Goal: Task Accomplishment & Management: Use online tool/utility

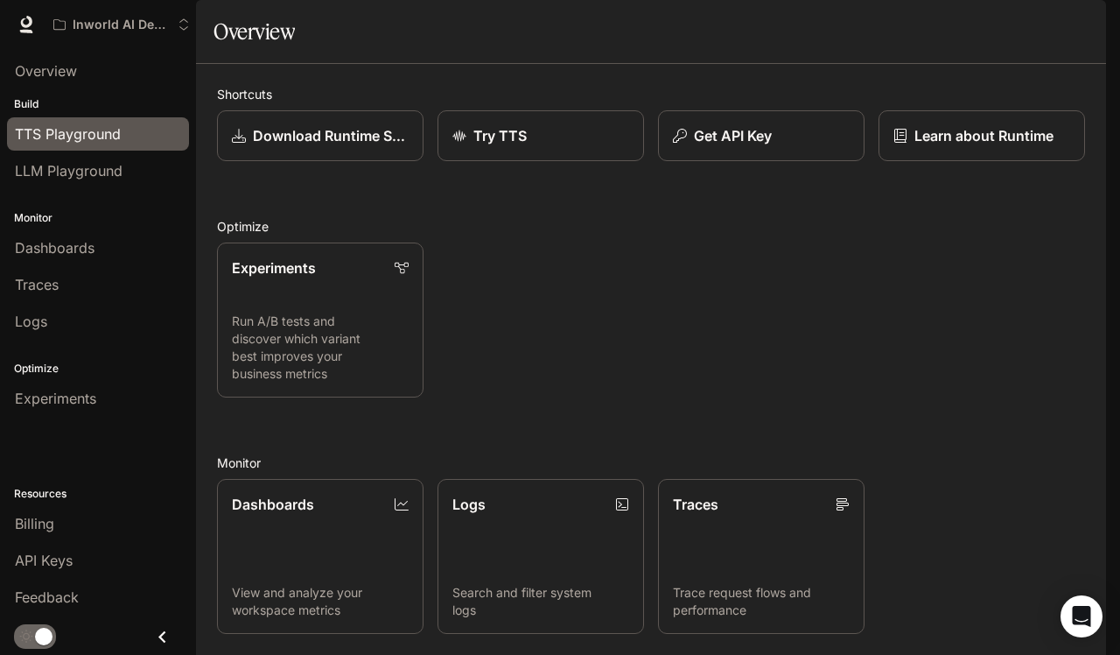
click at [64, 132] on span "TTS Playground" at bounding box center [68, 133] width 106 height 21
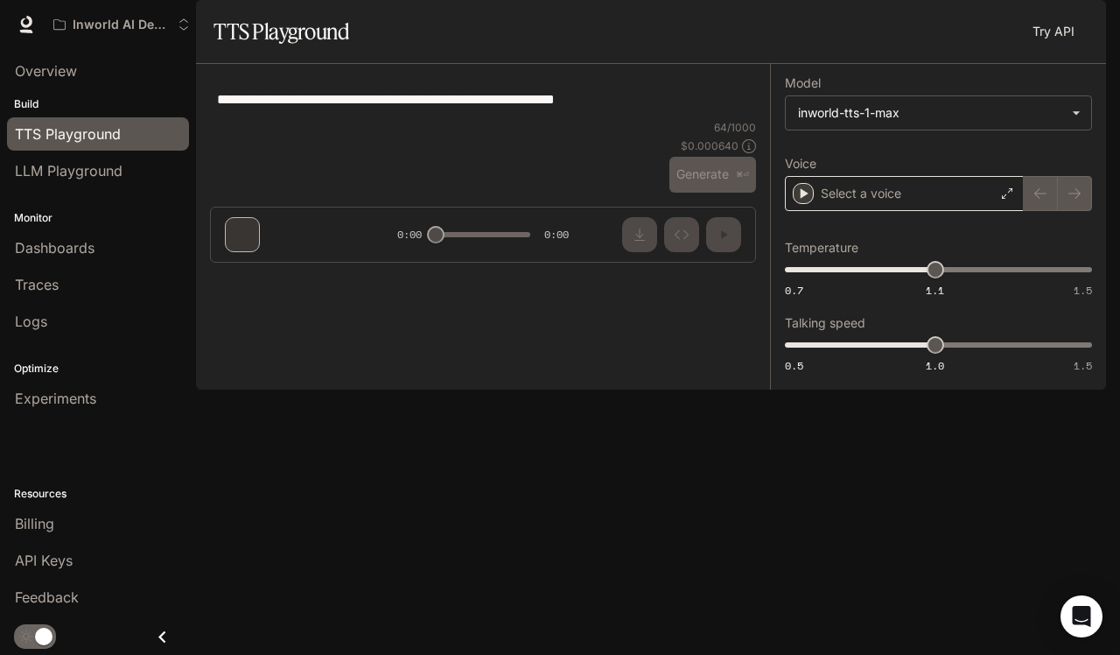
type textarea "**********"
type input "***"
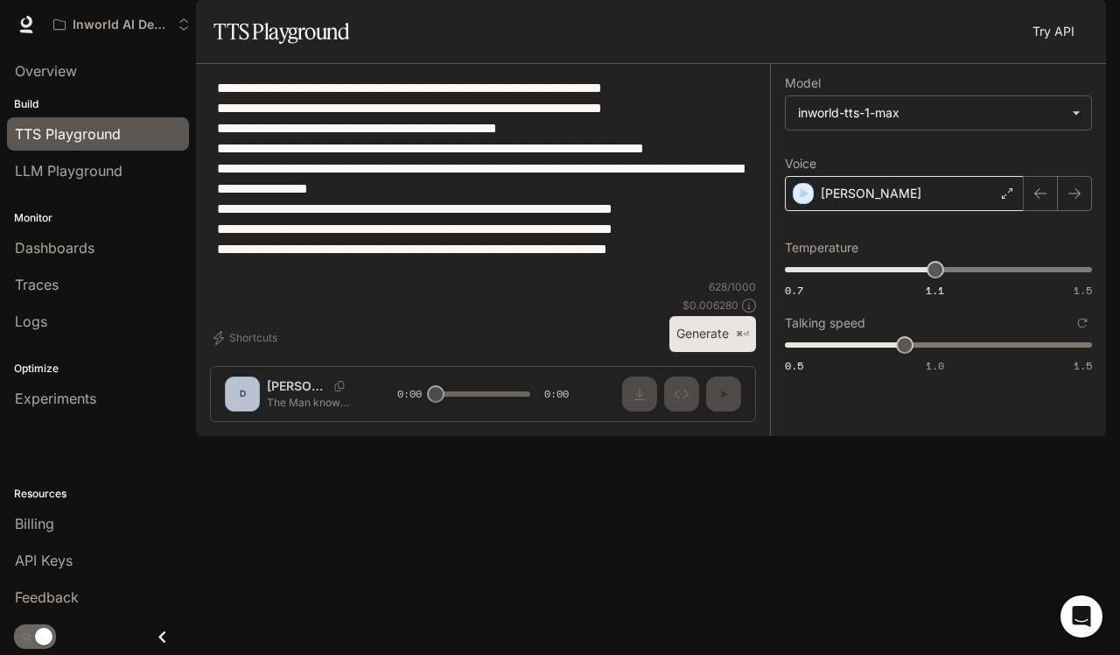
click at [927, 211] on div "[PERSON_NAME]" at bounding box center [904, 193] width 239 height 35
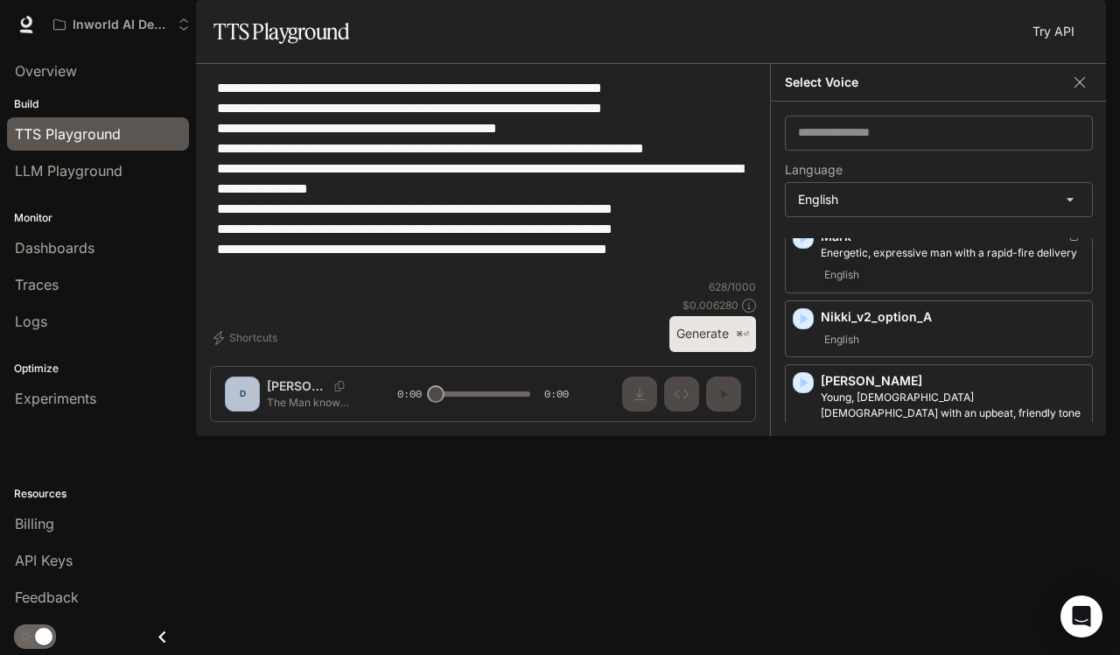
scroll to position [1321, 0]
click at [803, 323] on icon "button" at bounding box center [805, 318] width 8 height 11
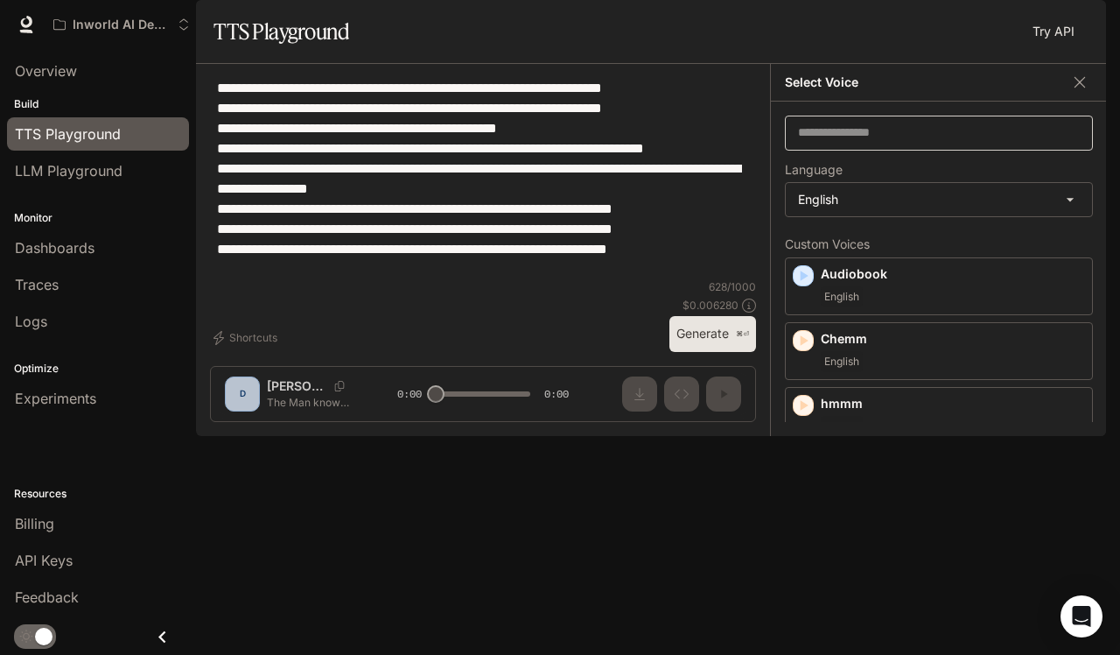
scroll to position [0, 0]
click at [955, 142] on input "text" at bounding box center [939, 133] width 306 height 18
click at [1072, 102] on div "Select Voice" at bounding box center [939, 83] width 336 height 38
click at [1084, 88] on icon "button" at bounding box center [1080, 82] width 11 height 11
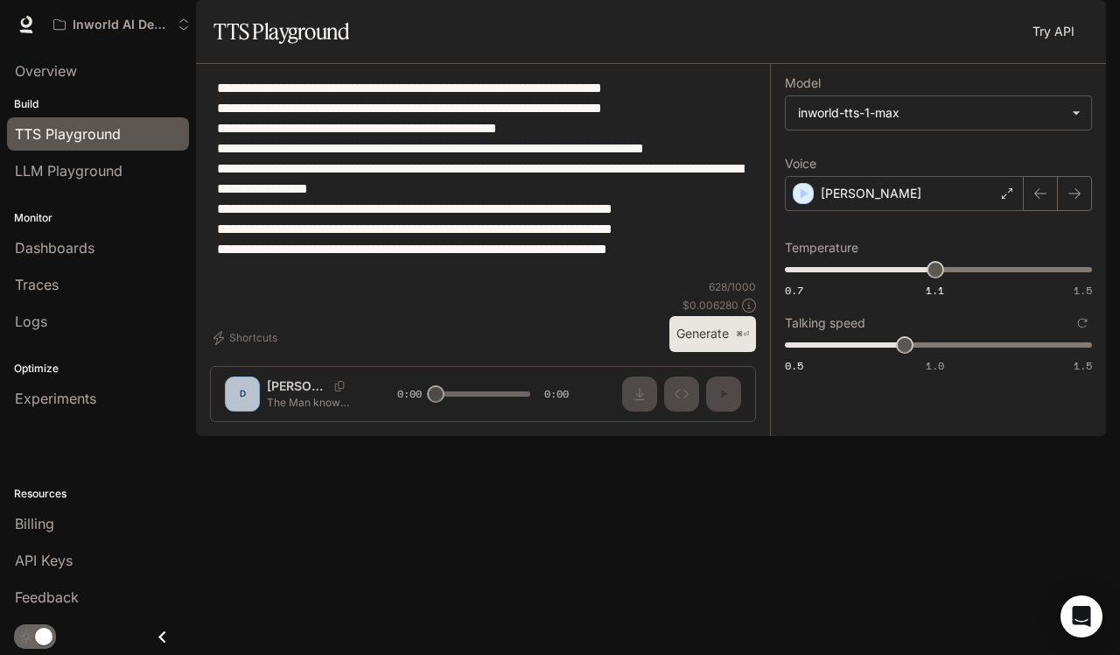
click at [648, 279] on div "**********" at bounding box center [483, 178] width 546 height 201
click at [849, 32] on span "TTS" at bounding box center [856, 25] width 24 height 22
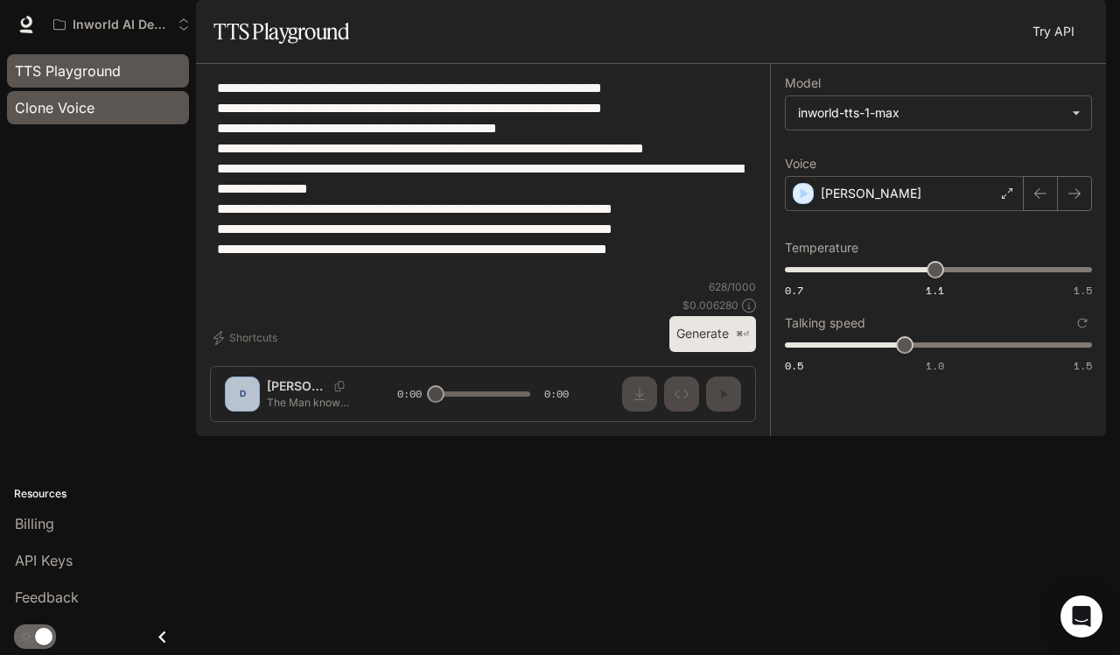
click at [95, 116] on div "Clone Voice" at bounding box center [98, 107] width 166 height 21
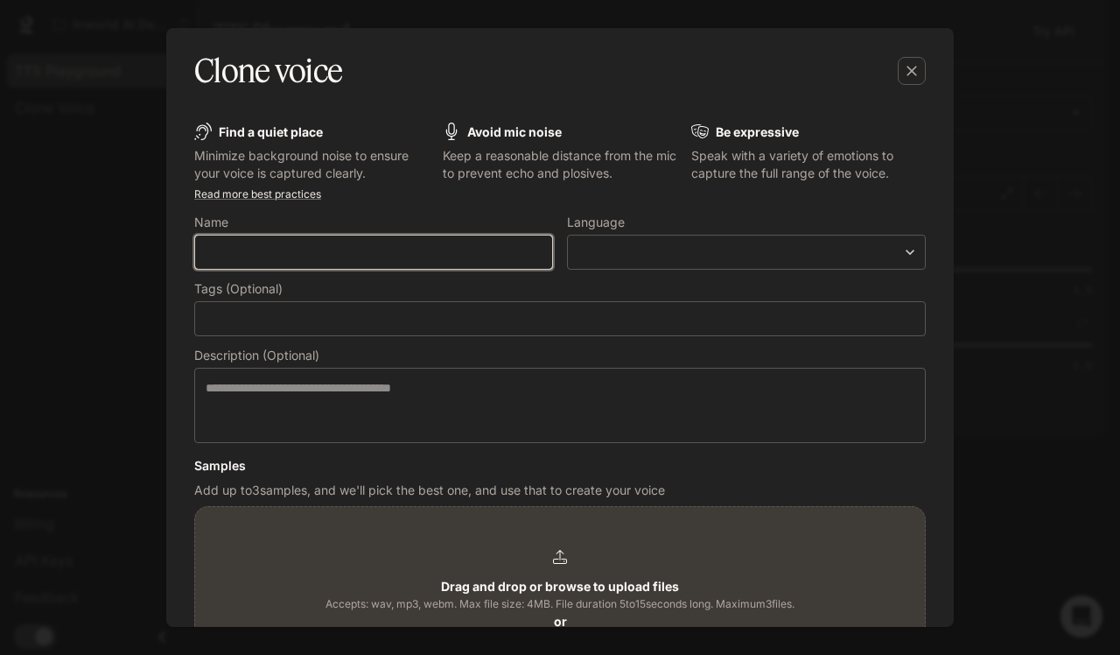
click at [517, 248] on input "text" at bounding box center [373, 252] width 357 height 18
type input "**********"
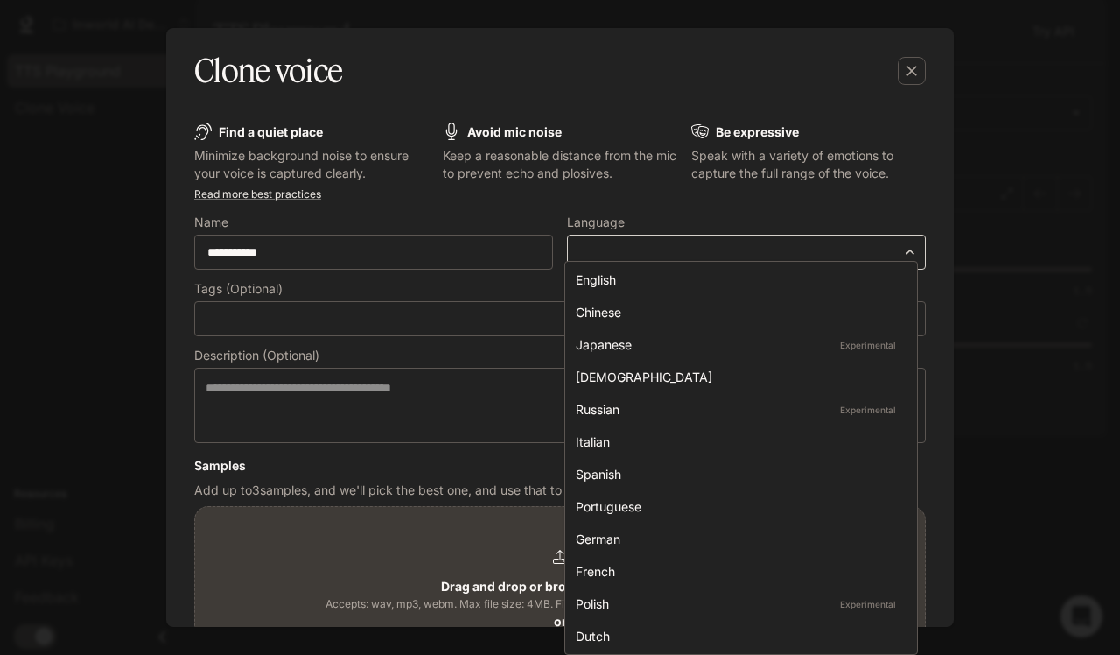
click at [755, 257] on body "**********" at bounding box center [560, 327] width 1120 height 655
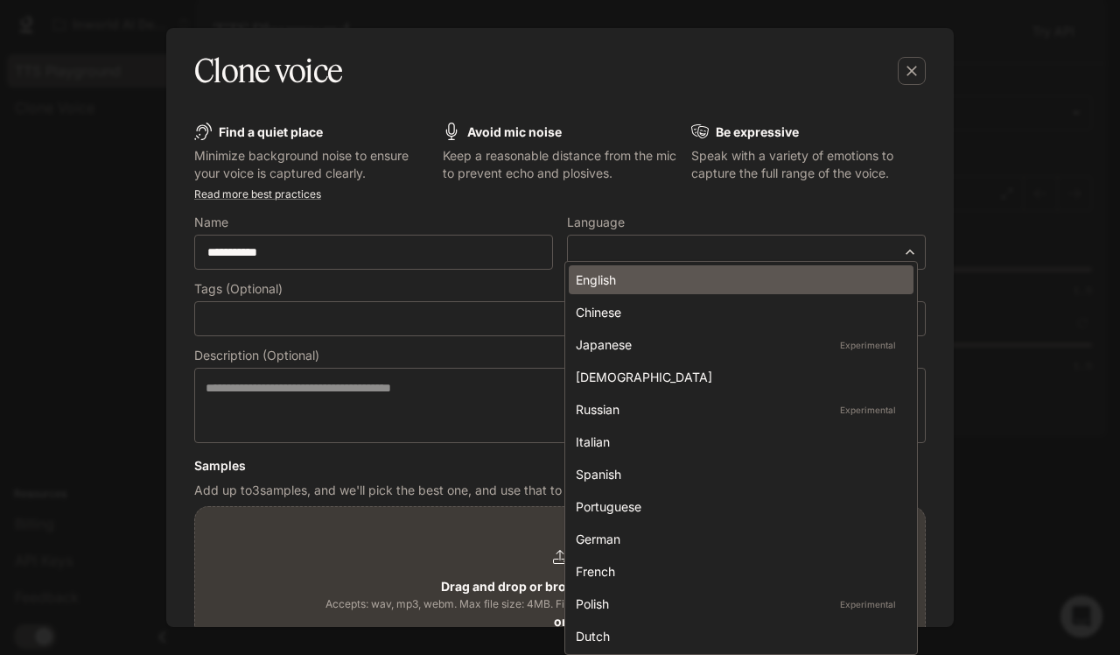
click at [688, 283] on div "English" at bounding box center [738, 279] width 324 height 18
type input "*****"
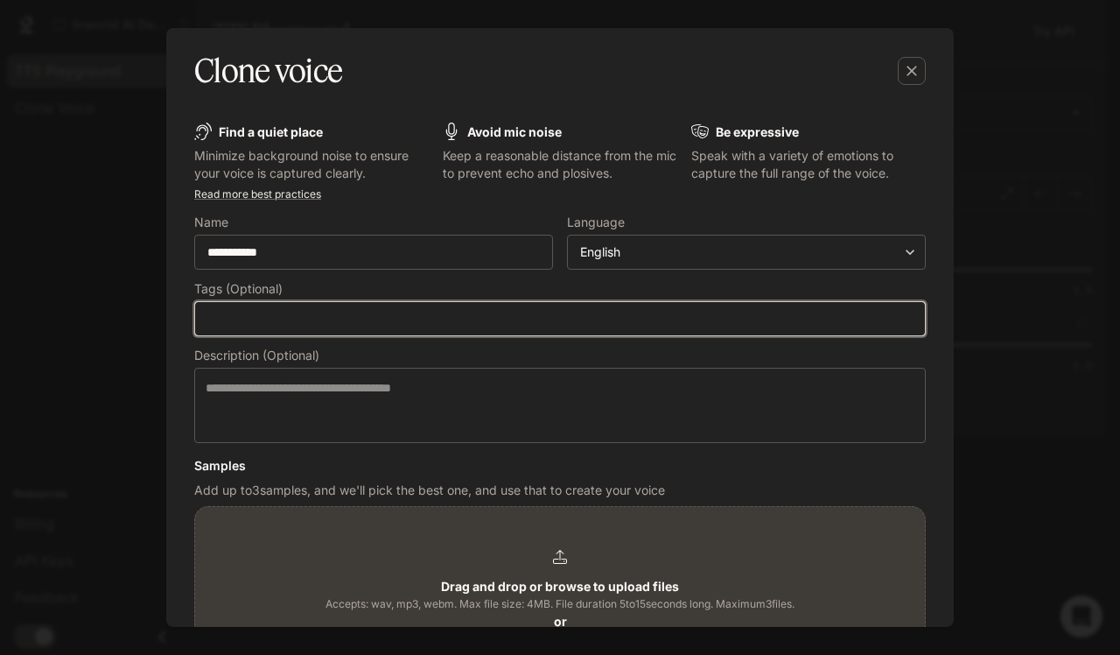
click at [430, 325] on input "text" at bounding box center [560, 319] width 714 height 18
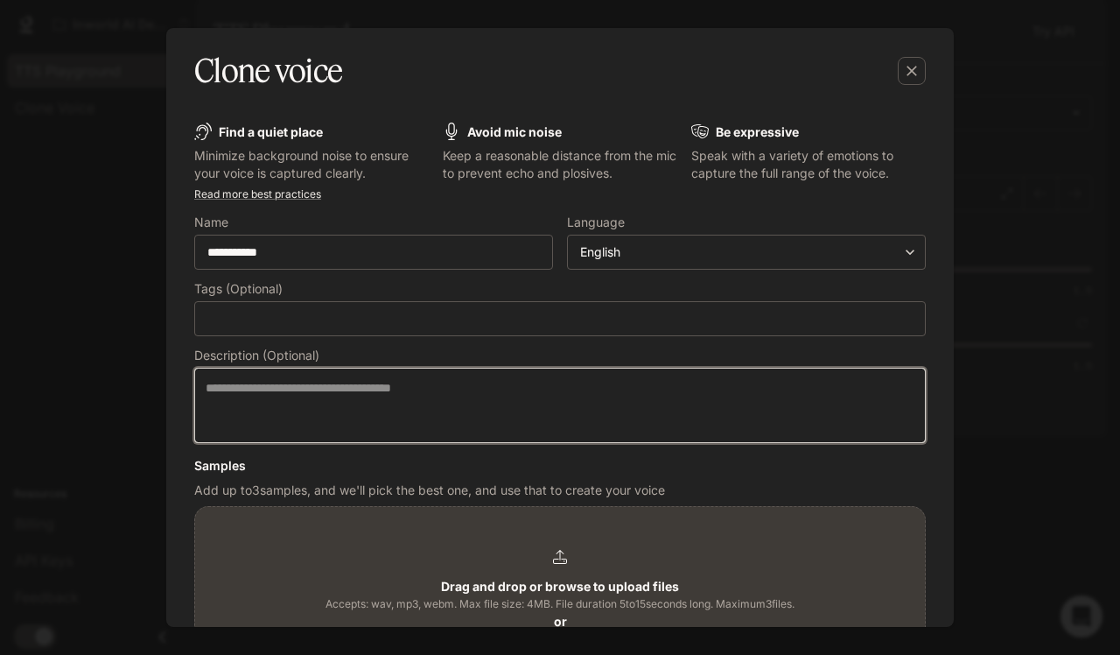
click at [283, 392] on textarea at bounding box center [560, 405] width 709 height 53
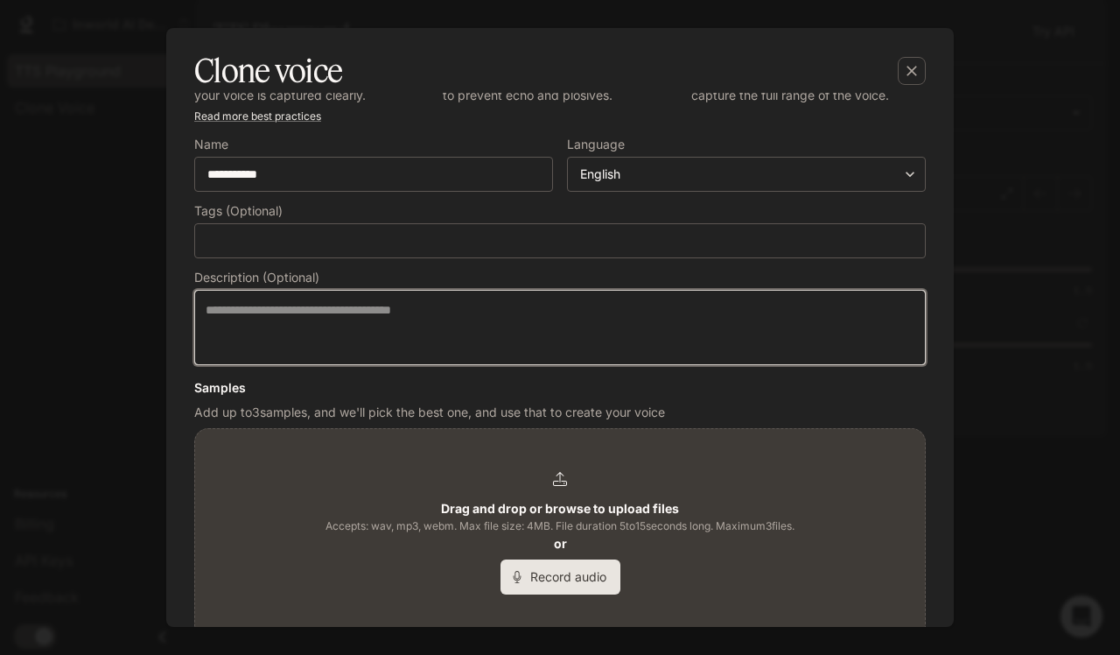
scroll to position [93, 0]
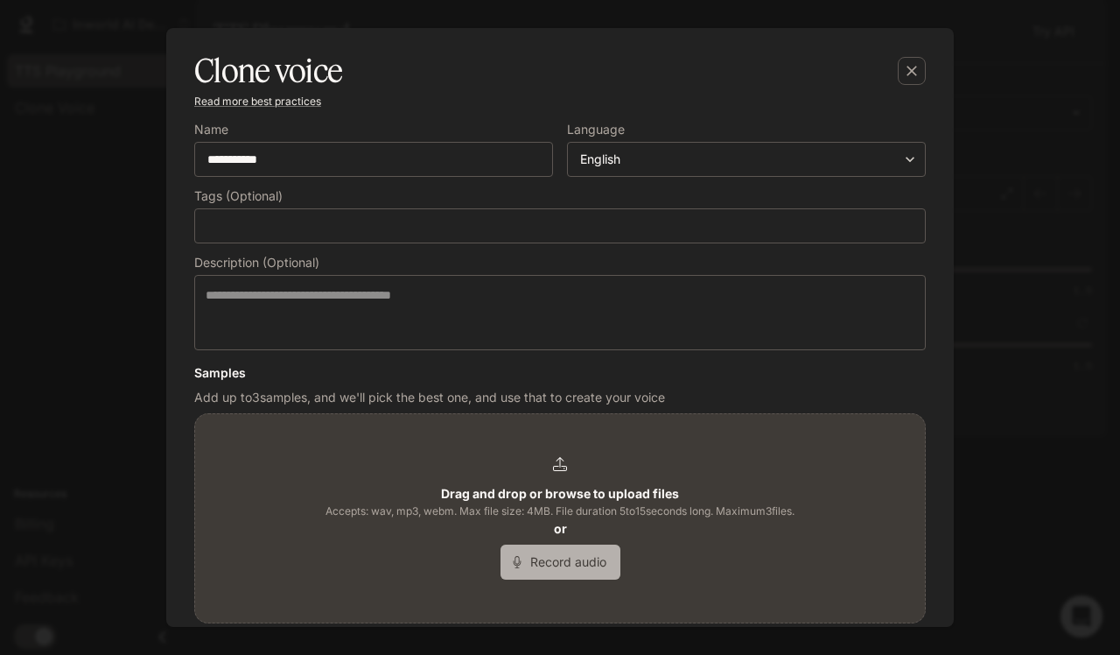
click at [585, 574] on button "Record audio" at bounding box center [561, 561] width 120 height 35
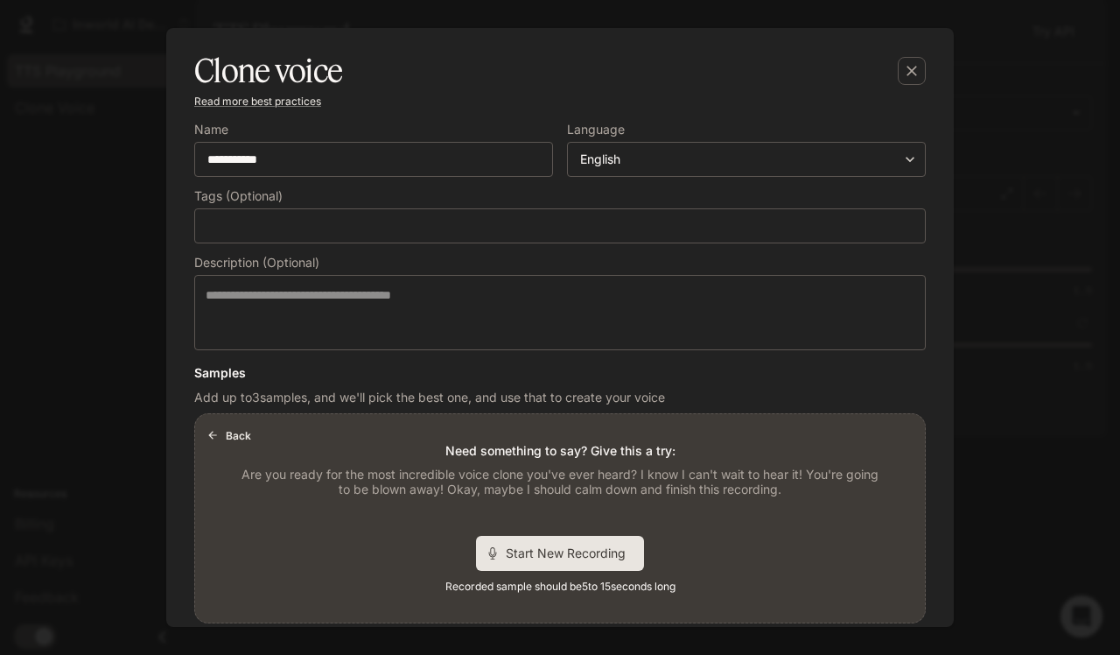
click at [582, 556] on span "Start New Recording" at bounding box center [571, 553] width 131 height 18
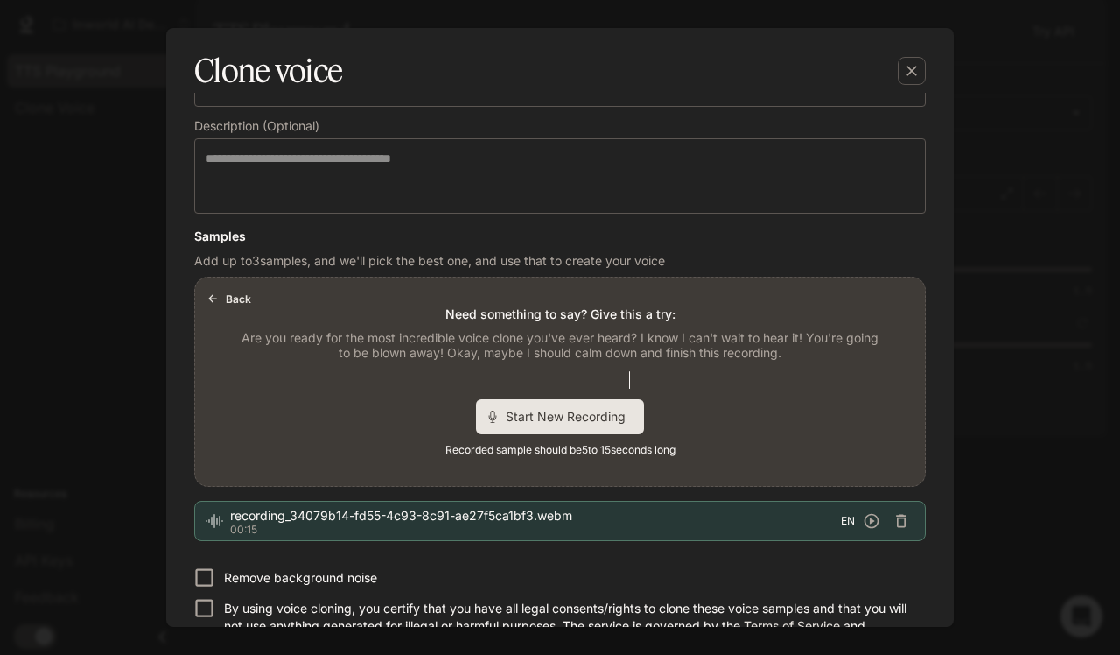
scroll to position [244, 0]
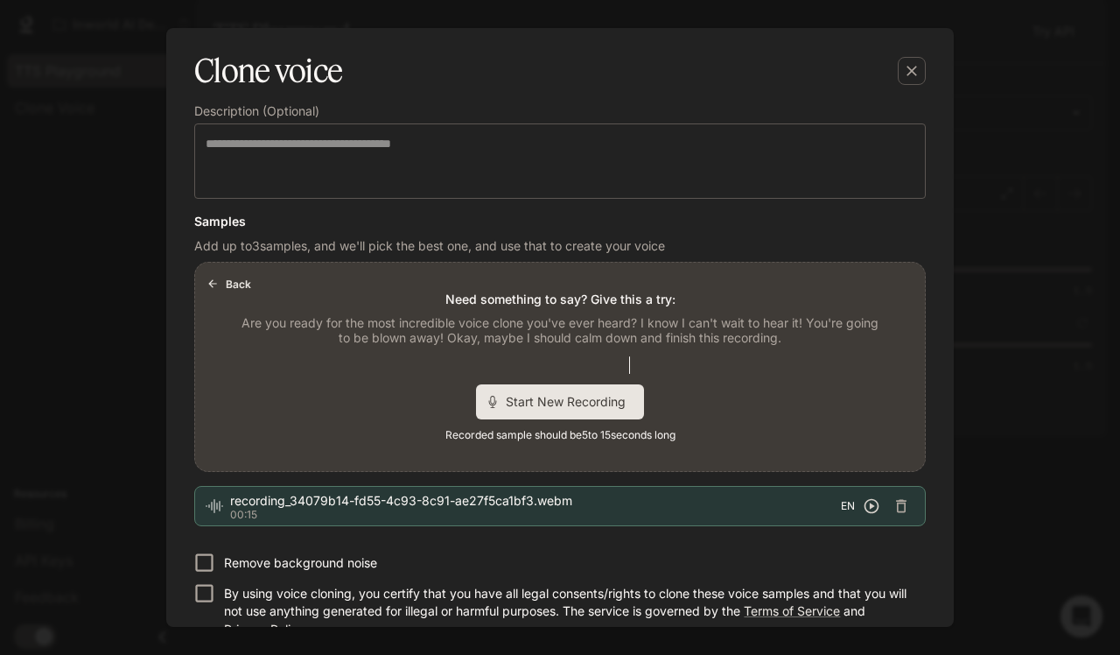
click at [867, 504] on icon "button" at bounding box center [872, 506] width 15 height 15
click at [896, 506] on icon "button" at bounding box center [901, 506] width 11 height 13
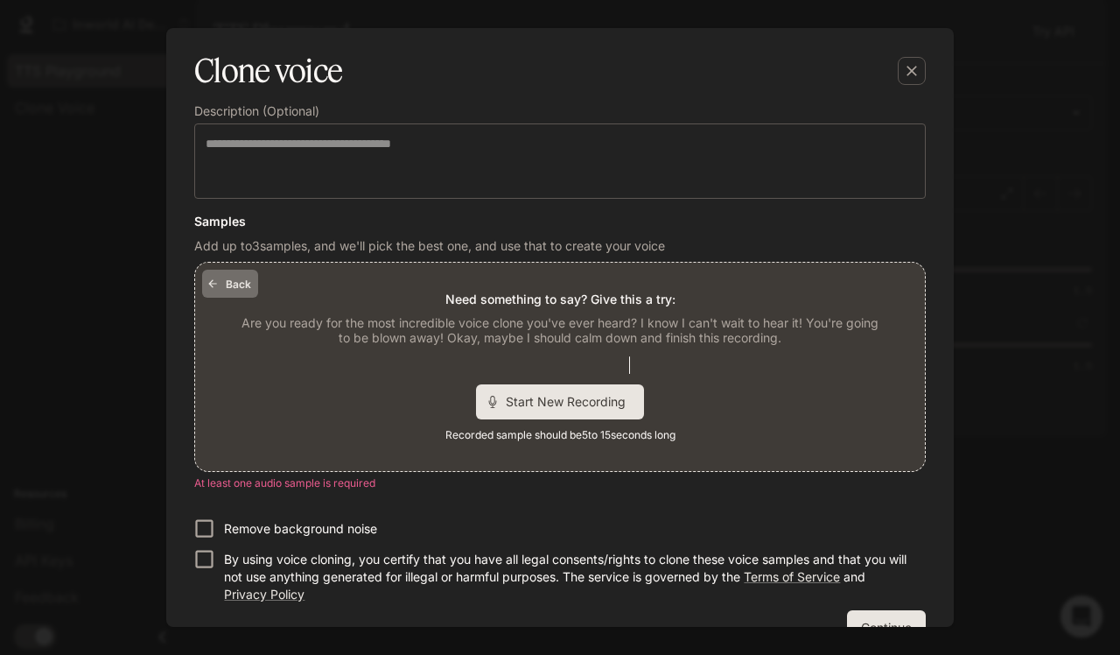
click at [215, 282] on icon "button" at bounding box center [213, 283] width 12 height 12
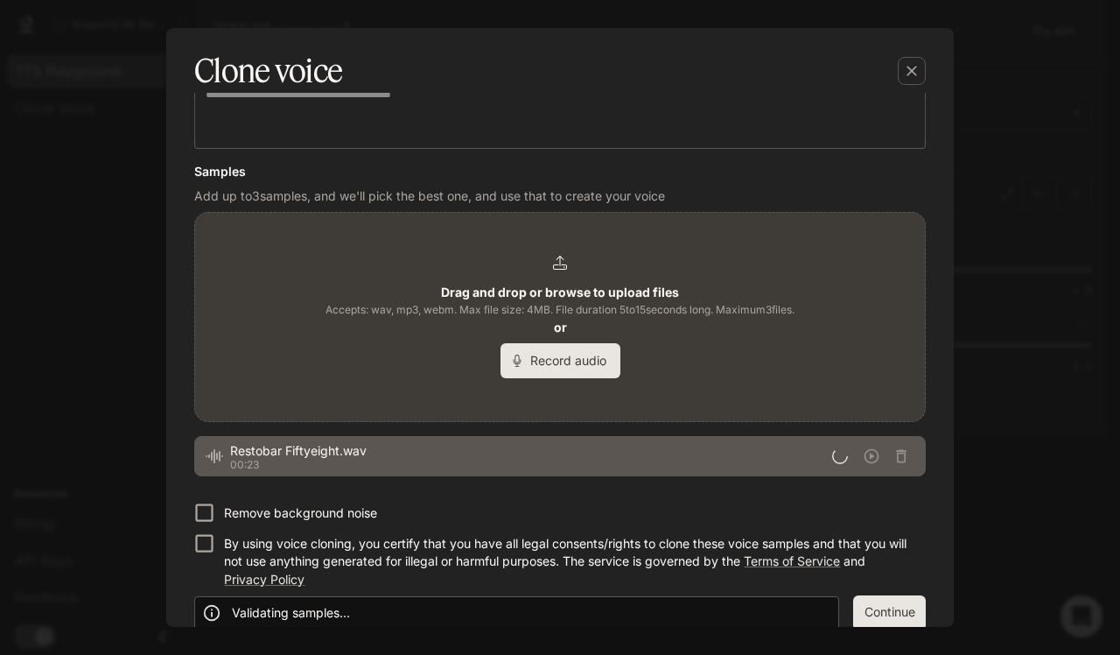
scroll to position [295, 0]
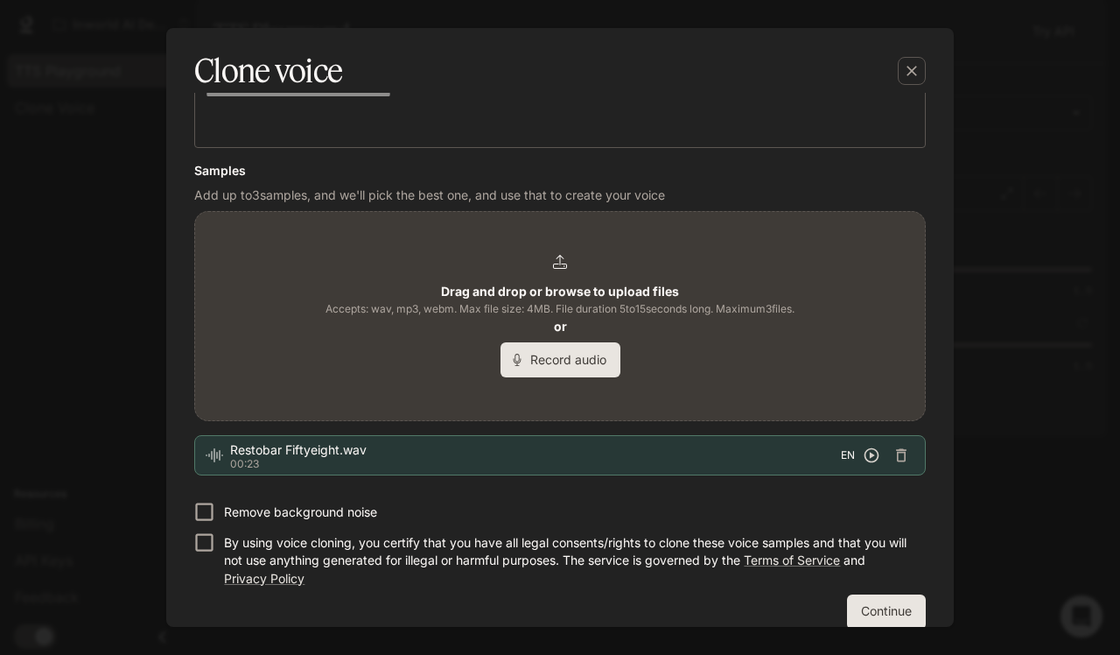
click at [863, 453] on icon "button" at bounding box center [872, 455] width 18 height 18
click at [865, 457] on icon "button" at bounding box center [872, 455] width 18 height 18
click at [863, 454] on icon "button" at bounding box center [872, 455] width 18 height 18
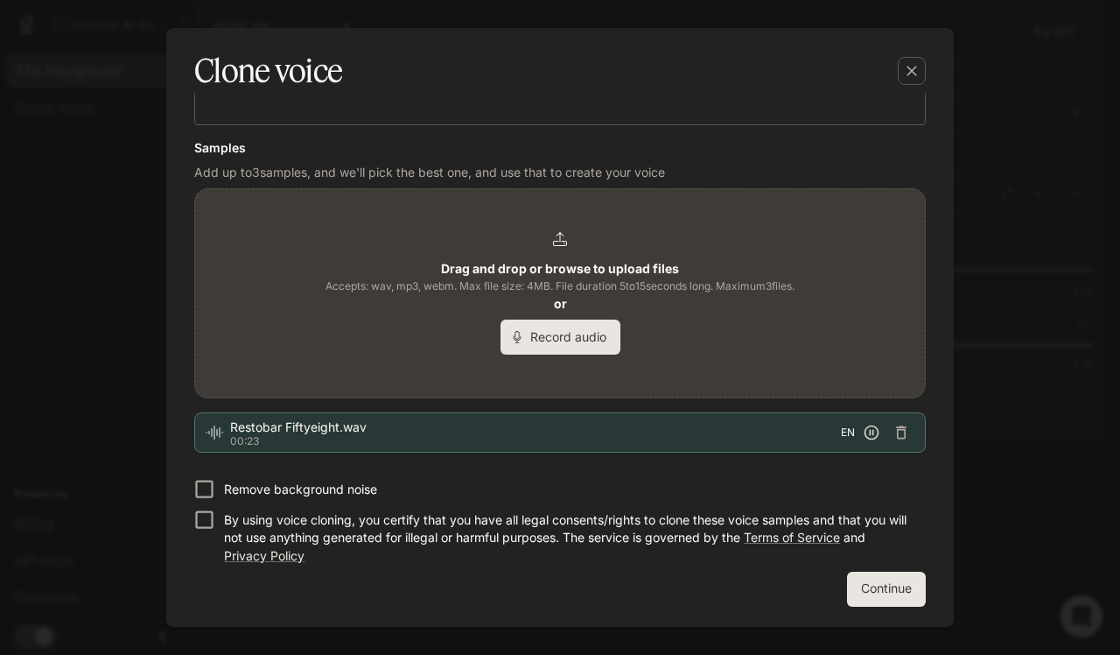
scroll to position [317, 0]
click at [863, 591] on button "Continue" at bounding box center [886, 589] width 79 height 35
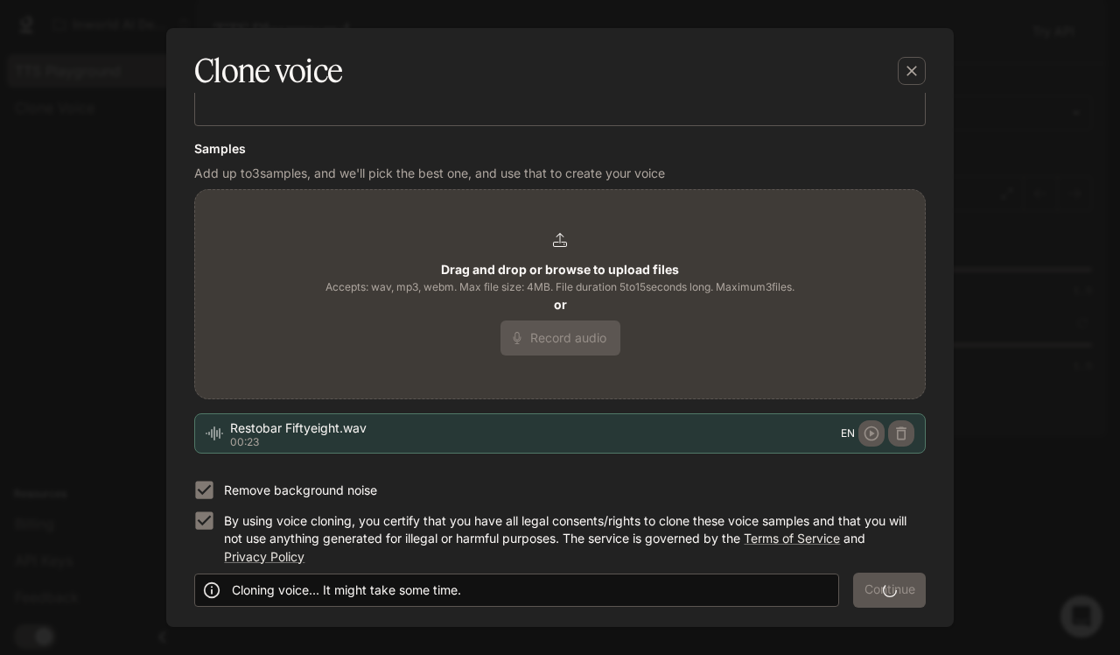
scroll to position [0, 0]
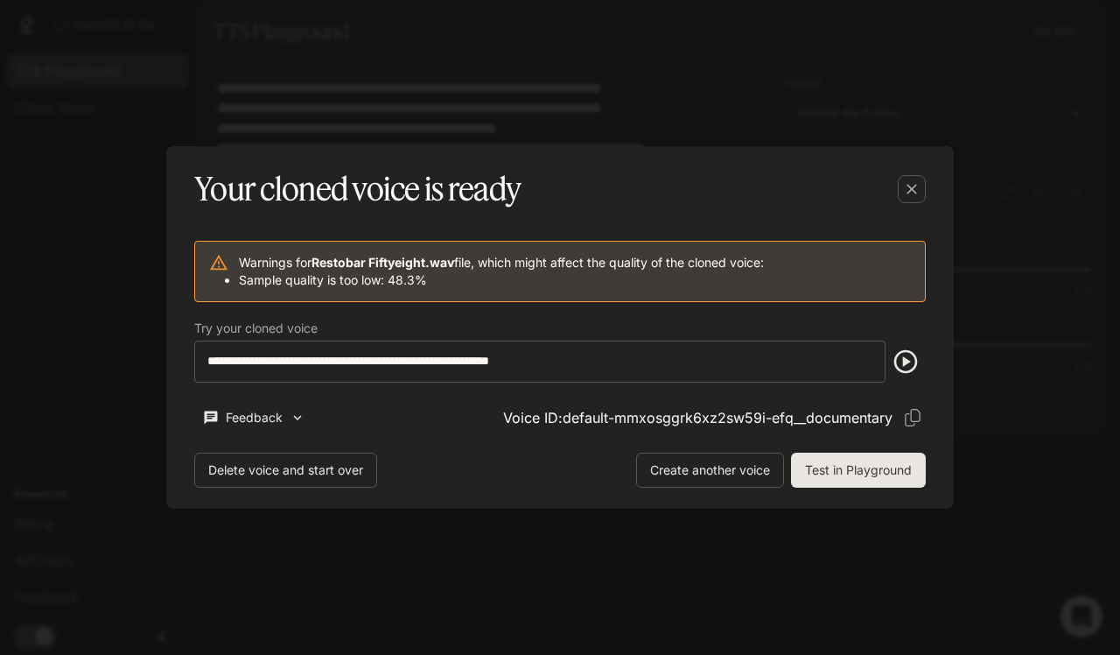
click at [906, 360] on icon "button" at bounding box center [907, 362] width 24 height 24
click at [329, 468] on button "Delete voice and start over" at bounding box center [285, 470] width 183 height 35
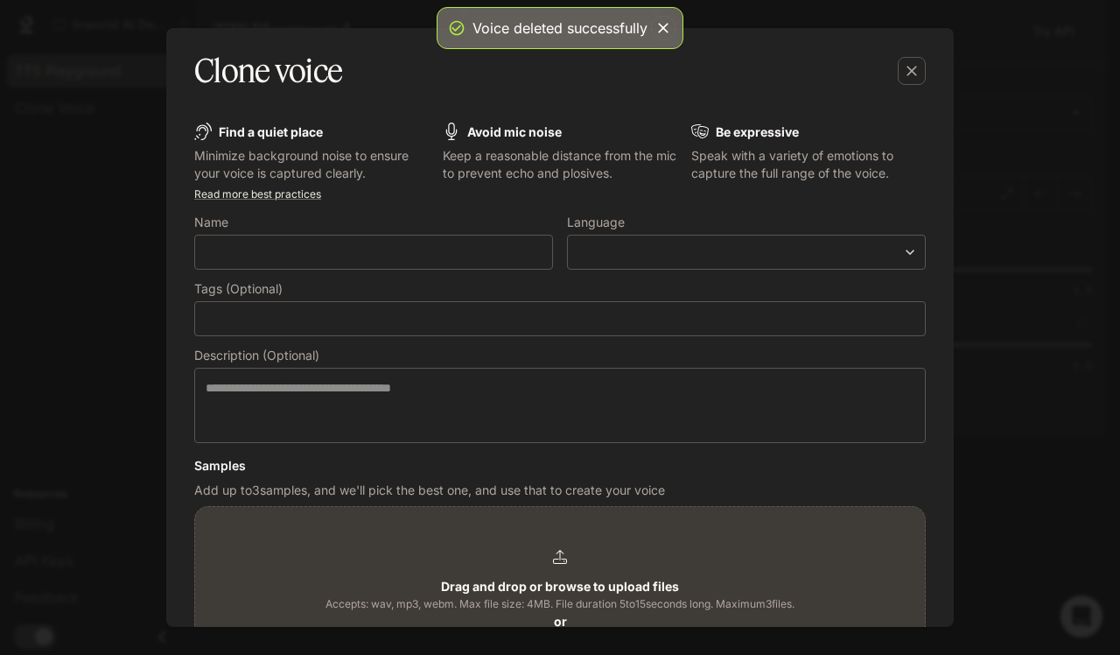
click at [352, 230] on label "Name" at bounding box center [373, 226] width 359 height 18
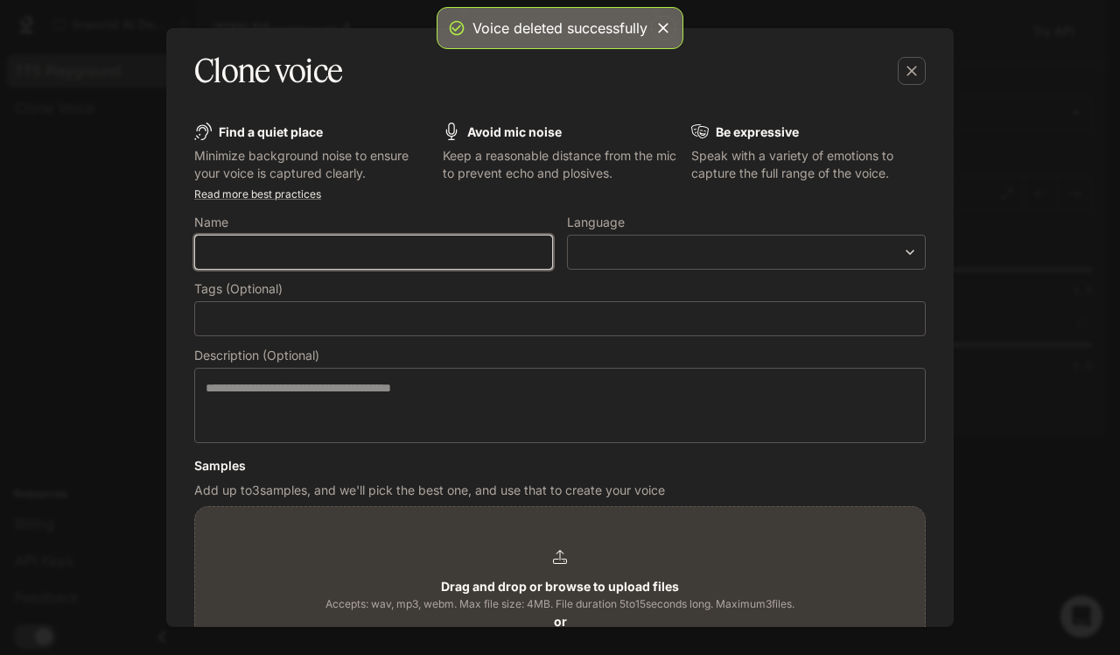
click at [364, 249] on input "text" at bounding box center [373, 252] width 357 height 18
type input "**********"
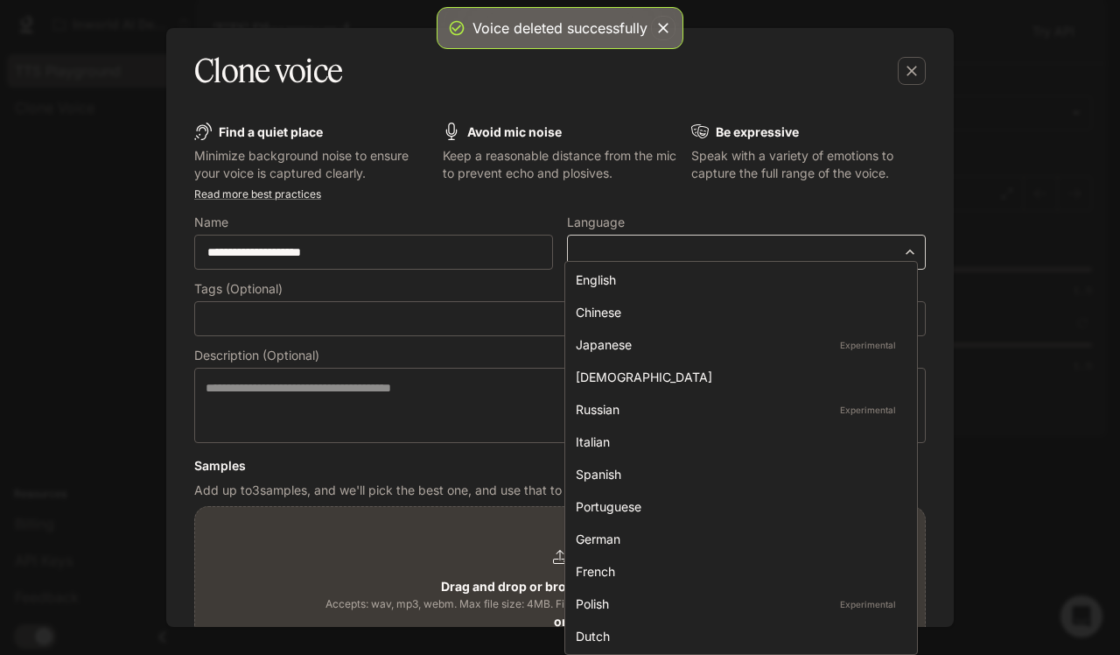
click at [630, 258] on body "**********" at bounding box center [560, 327] width 1120 height 655
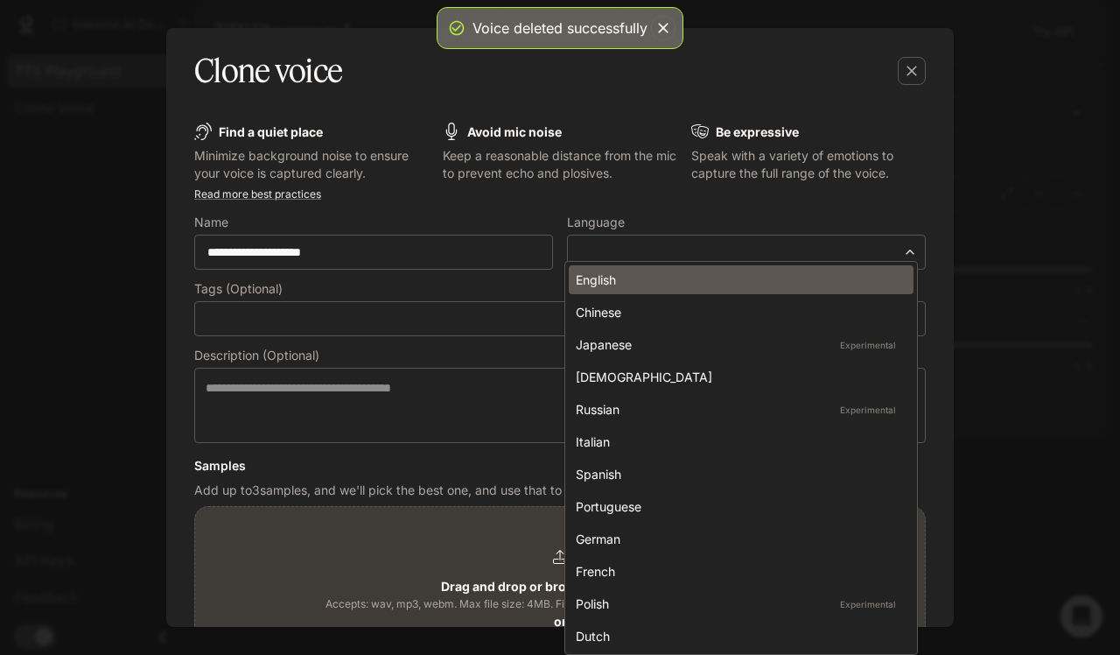
drag, startPoint x: 629, startPoint y: 289, endPoint x: 598, endPoint y: 290, distance: 31.5
click at [629, 289] on li "English" at bounding box center [741, 279] width 345 height 29
type input "*****"
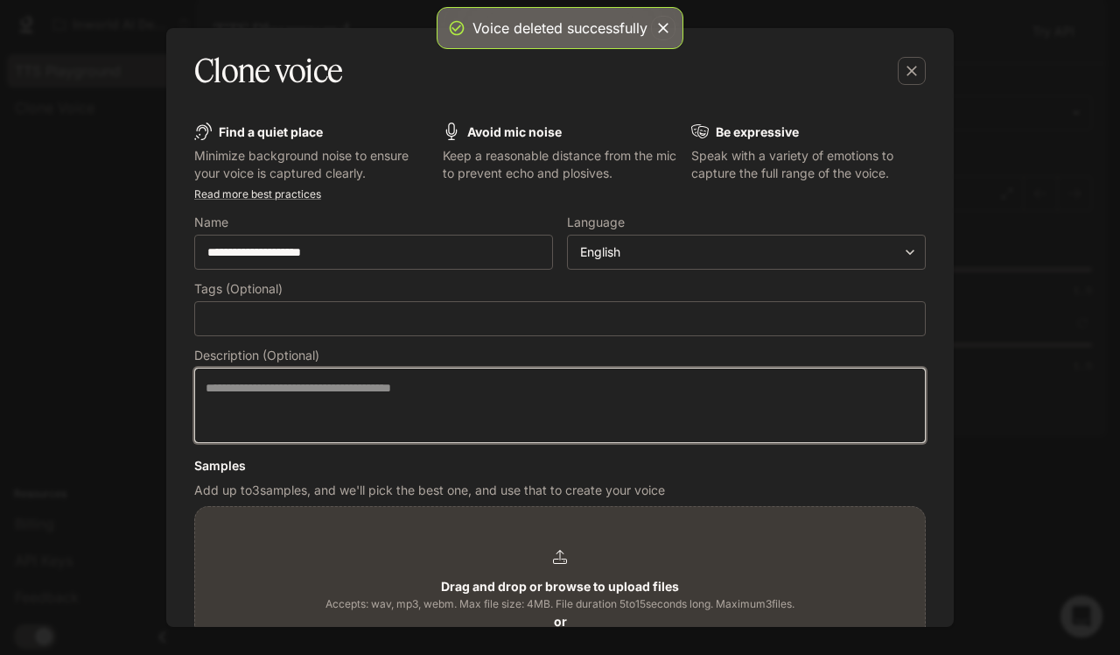
click at [336, 385] on textarea at bounding box center [560, 405] width 709 height 53
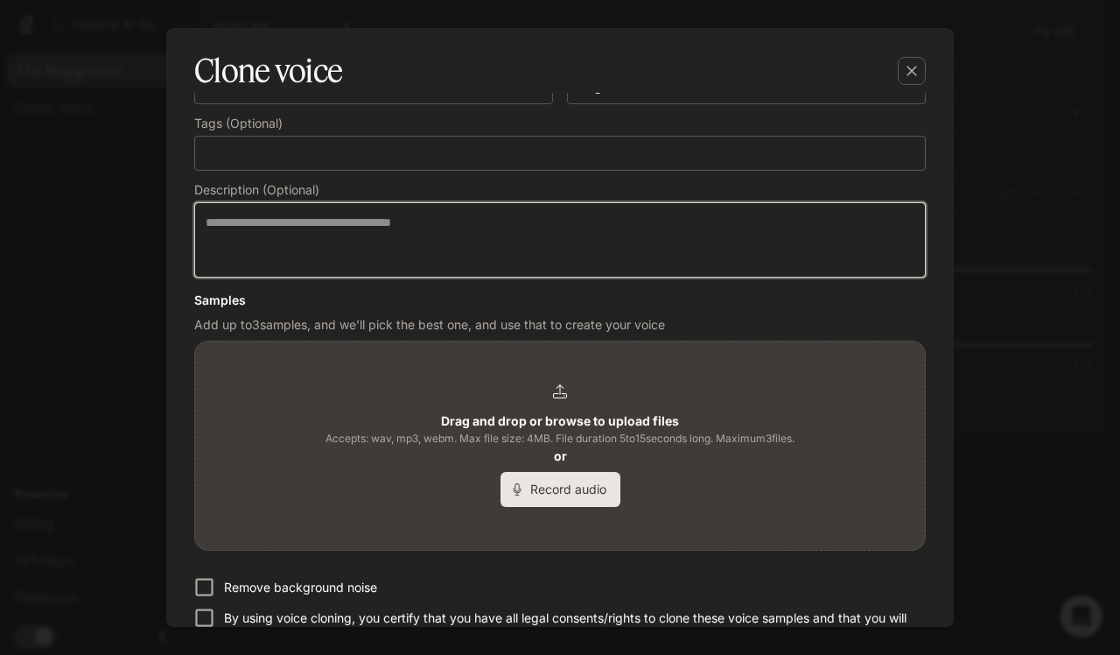
scroll to position [176, 0]
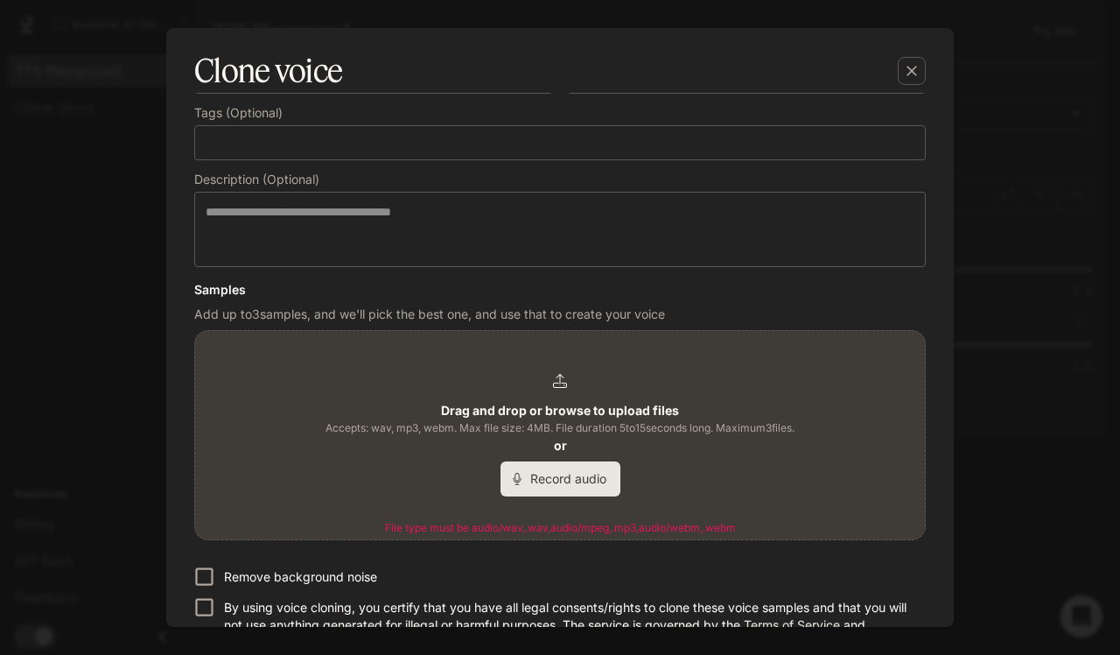
click at [668, 435] on span "Accepts: wav, mp3, webm. Max file size: 4MB. File duration 5 to 15 seconds long…" at bounding box center [560, 428] width 469 height 18
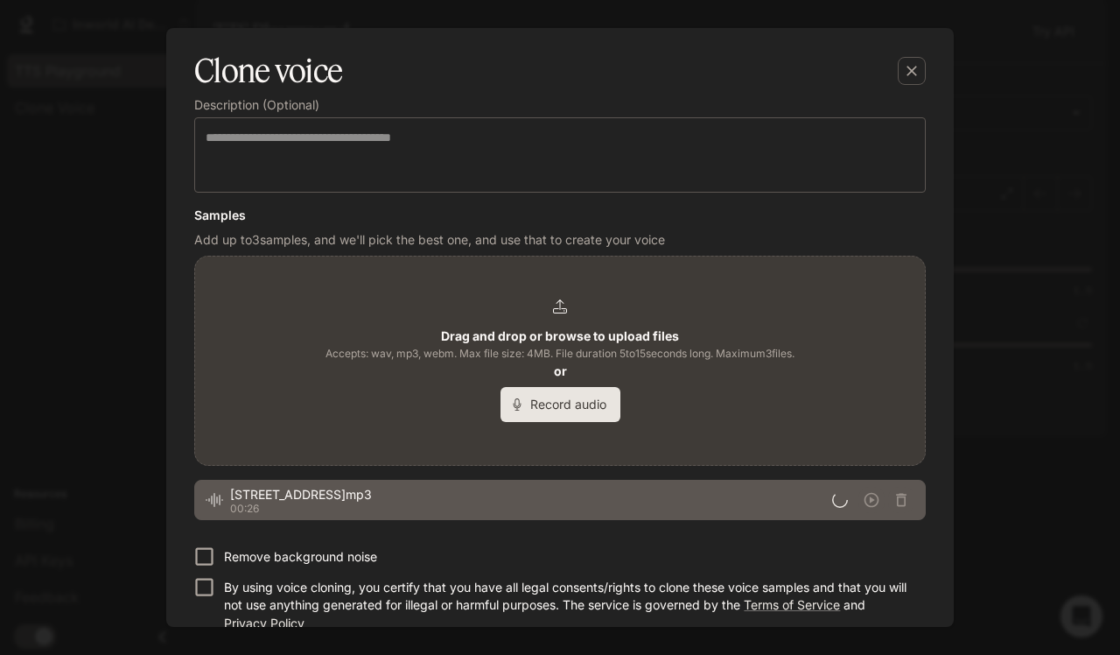
scroll to position [254, 0]
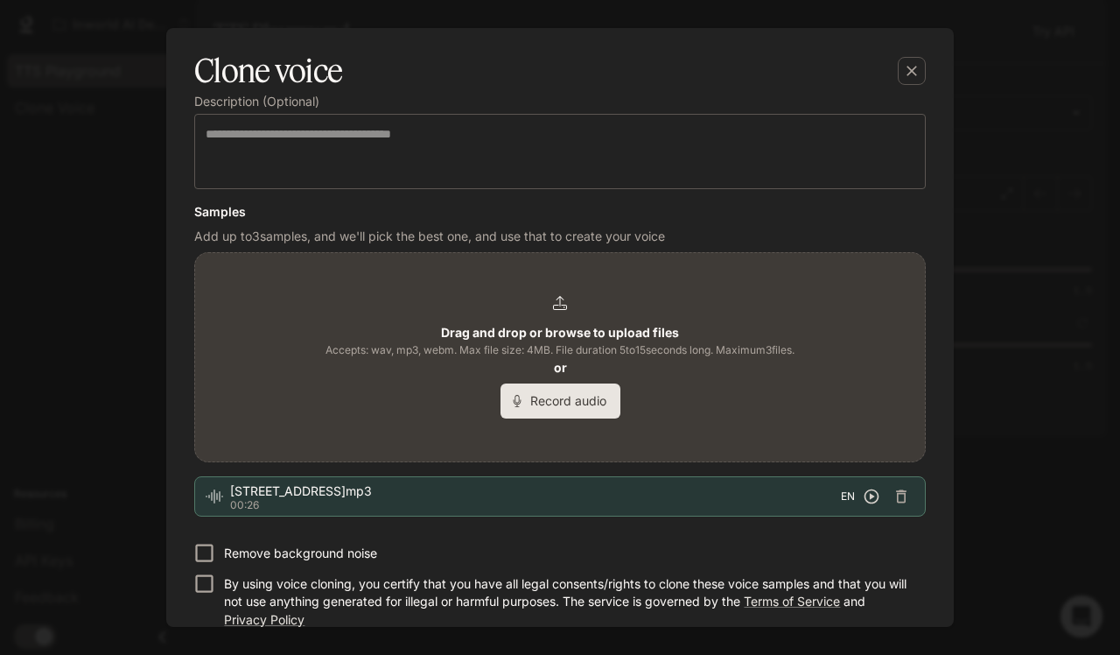
click at [867, 492] on icon "button" at bounding box center [872, 497] width 18 height 18
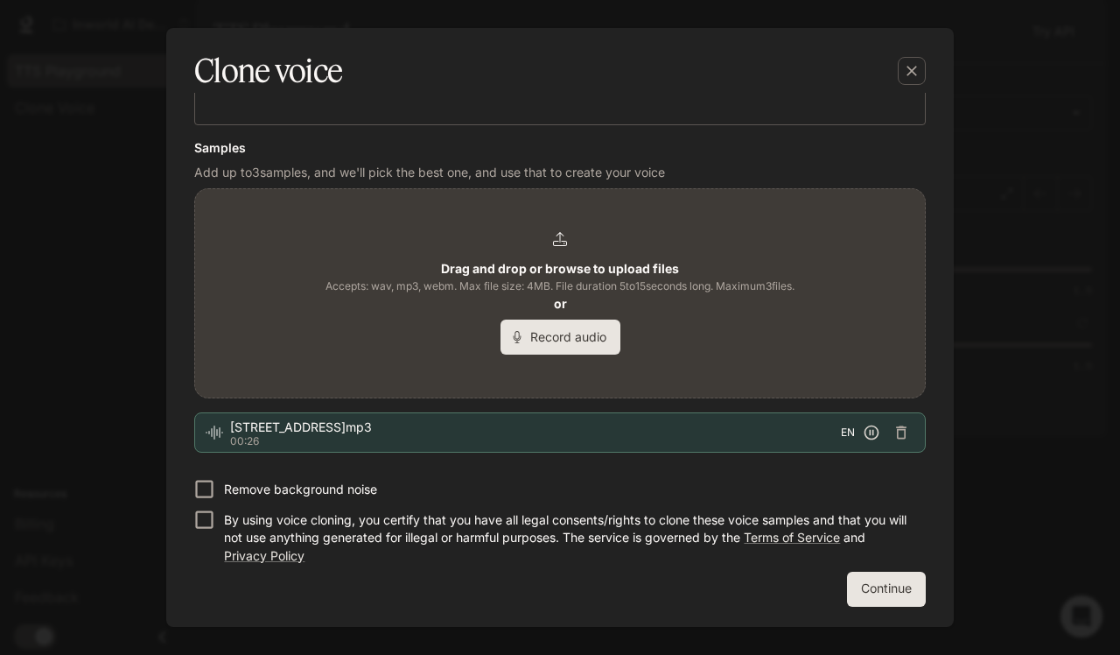
scroll to position [317, 0]
click at [878, 580] on button "Continue" at bounding box center [886, 589] width 79 height 35
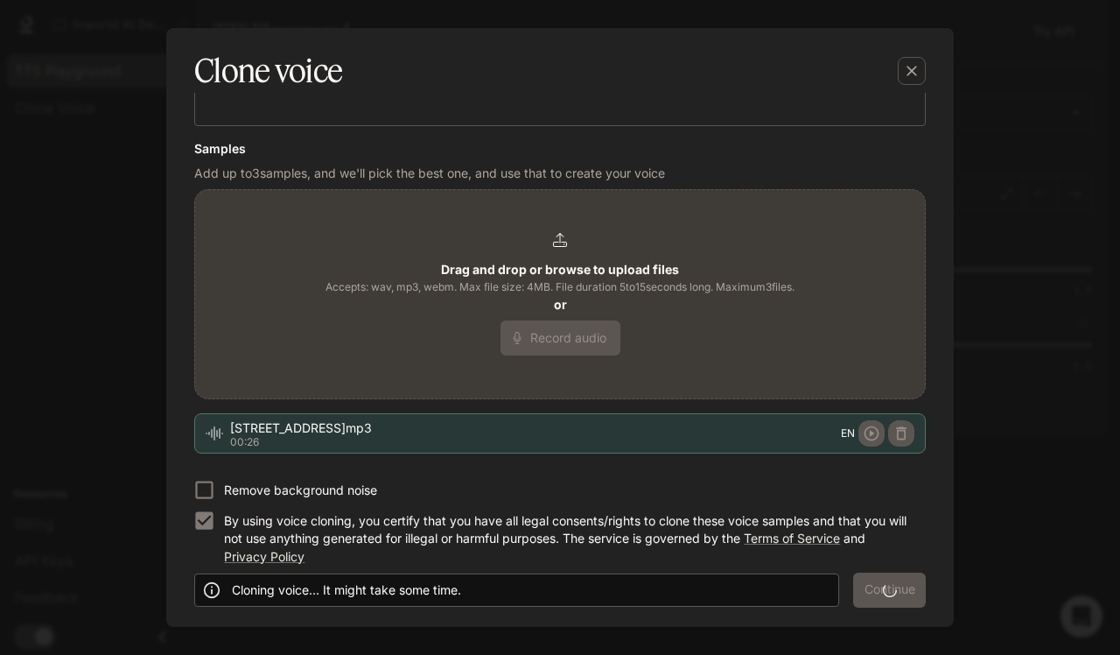
scroll to position [0, 0]
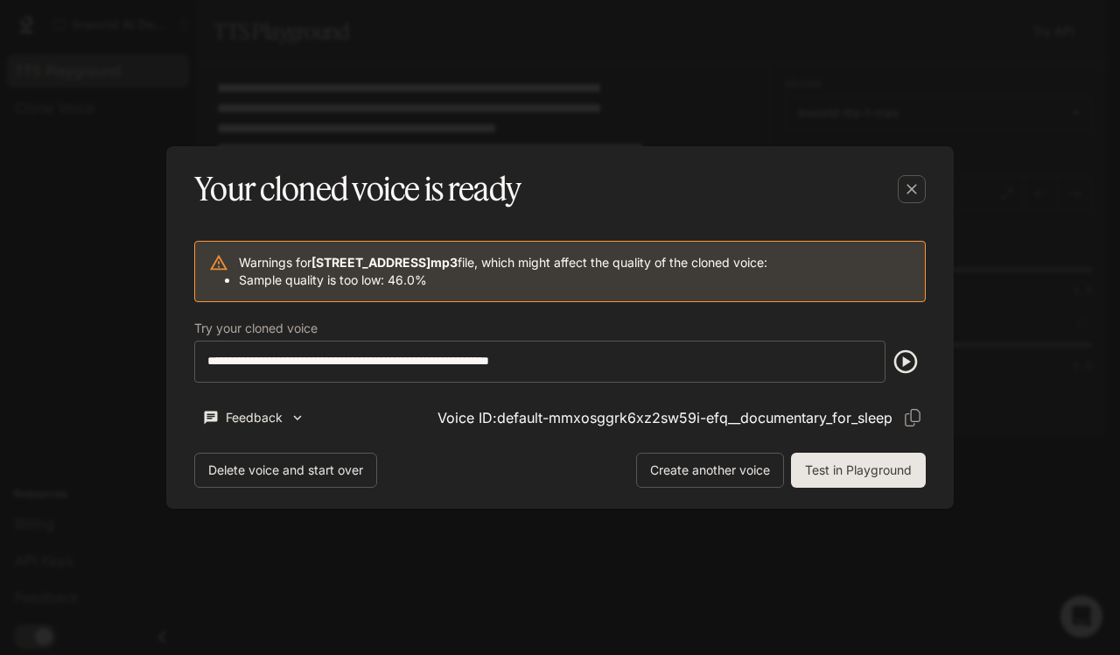
click at [907, 360] on icon "button" at bounding box center [907, 362] width 24 height 24
click at [881, 474] on button "Test in Playground" at bounding box center [858, 470] width 135 height 35
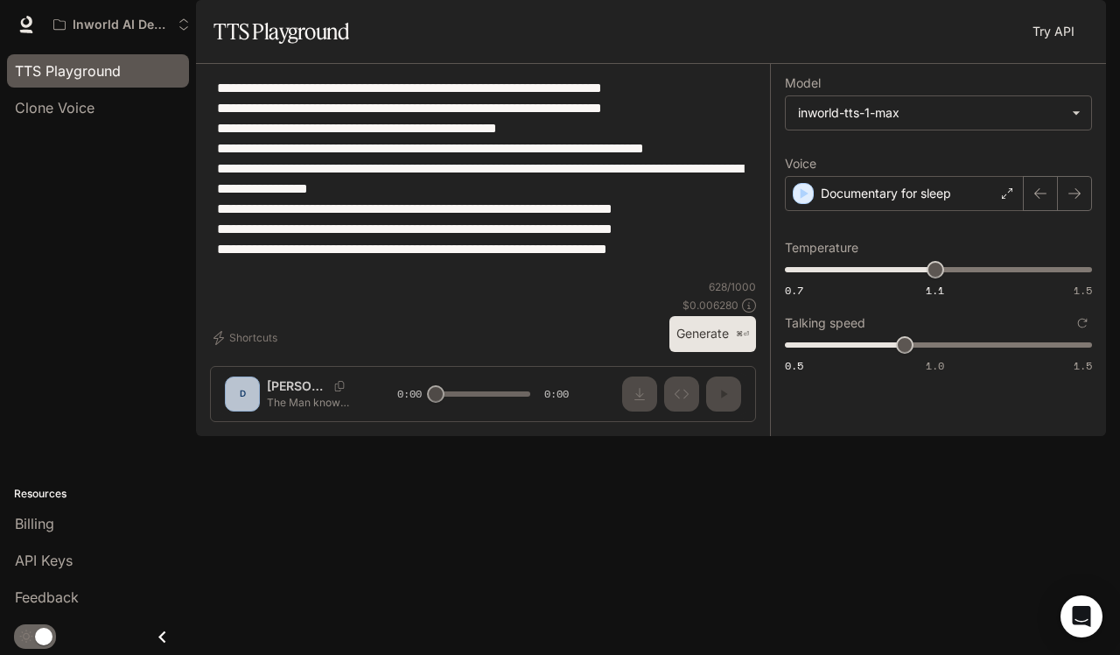
click at [700, 352] on button "Generate ⌘⏎" at bounding box center [713, 334] width 87 height 36
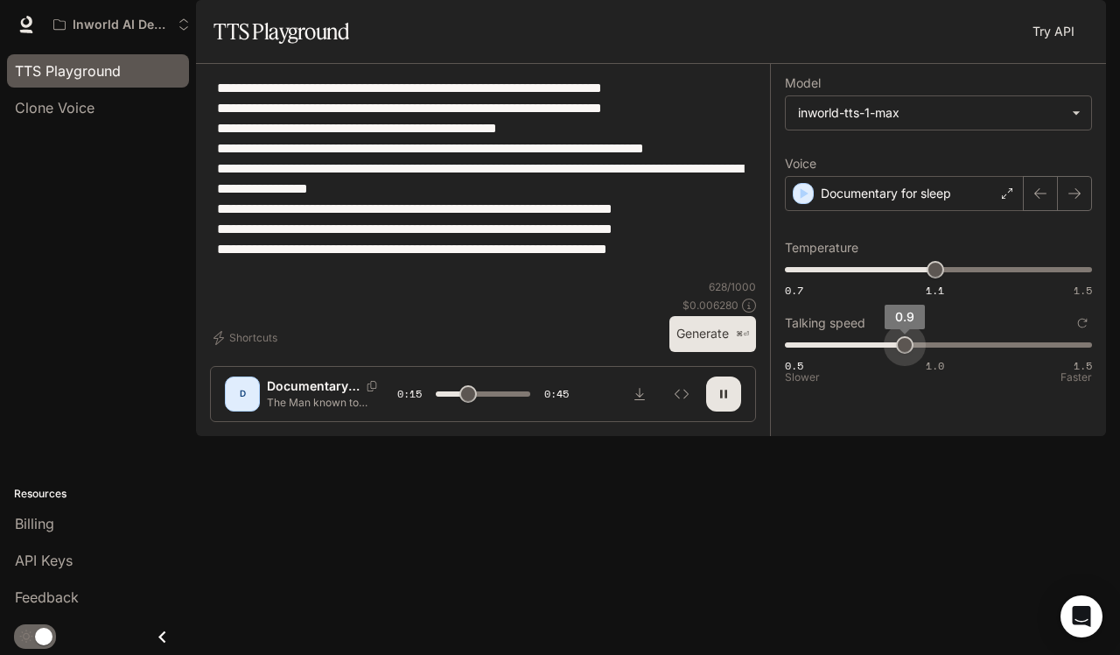
type input "****"
type input "*"
drag, startPoint x: 910, startPoint y: 393, endPoint x: 935, endPoint y: 389, distance: 24.9
click at [935, 354] on span "1" at bounding box center [936, 345] width 18 height 18
click at [739, 340] on p "⌘⏎" at bounding box center [742, 334] width 13 height 11
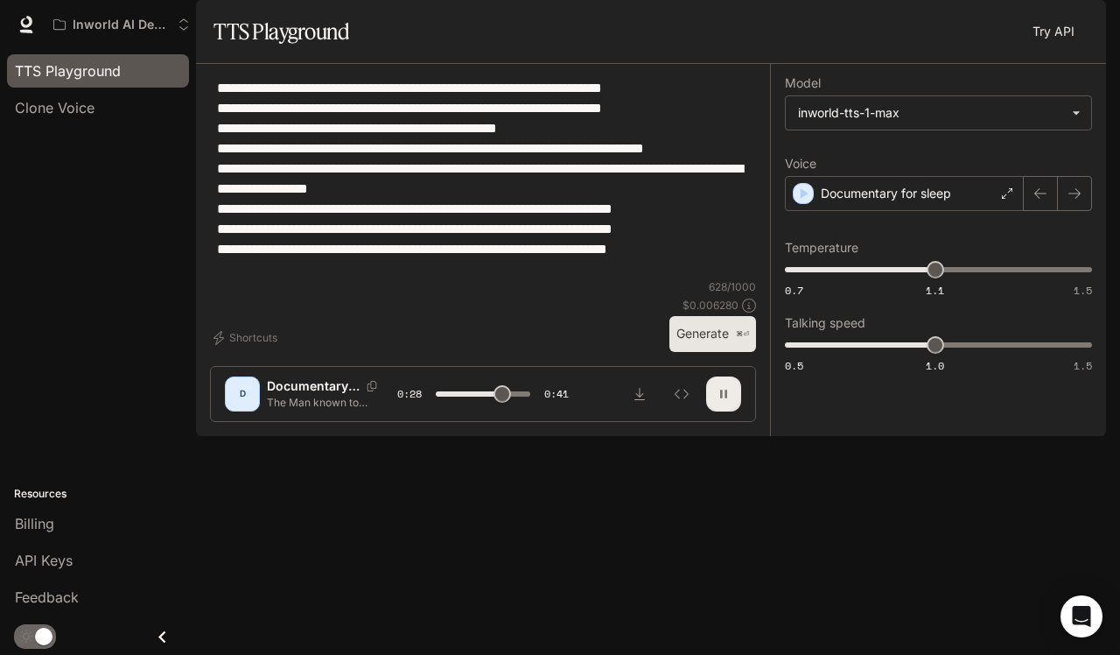
click at [730, 411] on button "button" at bounding box center [723, 393] width 35 height 35
click at [978, 211] on div "Documentary for sleep" at bounding box center [904, 193] width 239 height 35
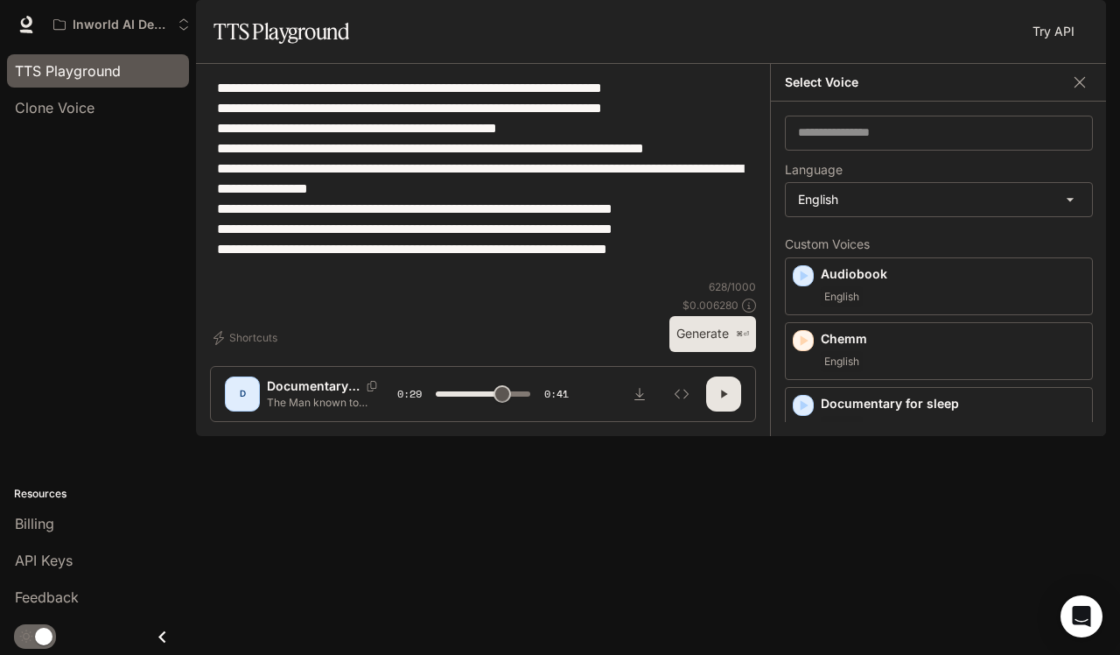
type input "****"
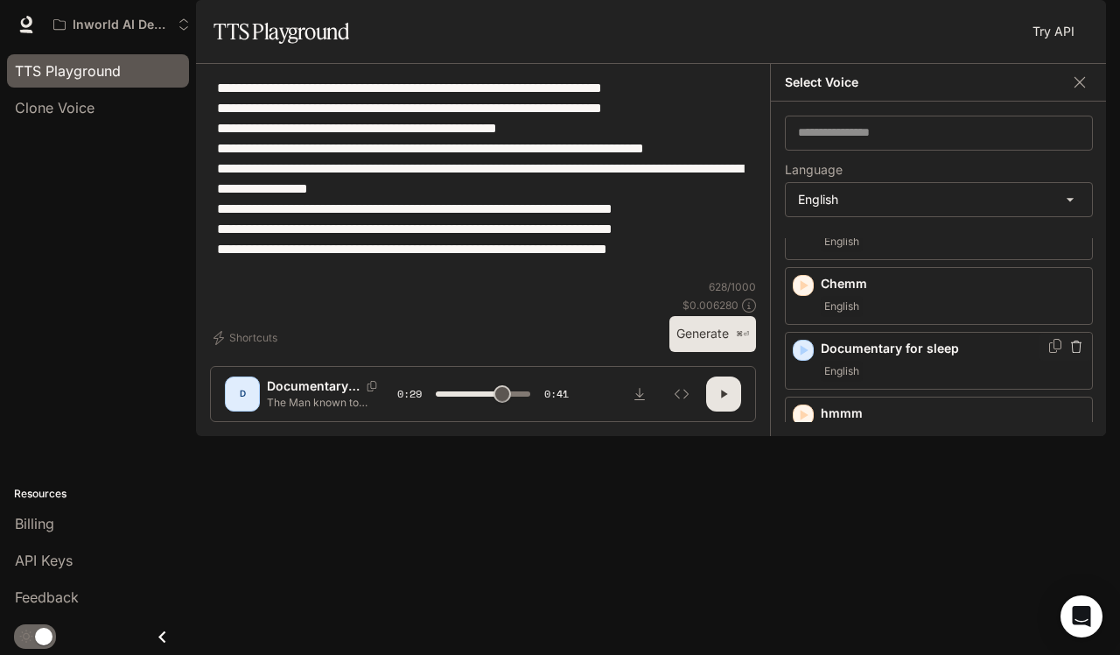
scroll to position [57, 0]
click at [1050, 351] on icon "Copy Voice ID" at bounding box center [1056, 344] width 12 height 14
